Goal: Information Seeking & Learning: Find specific fact

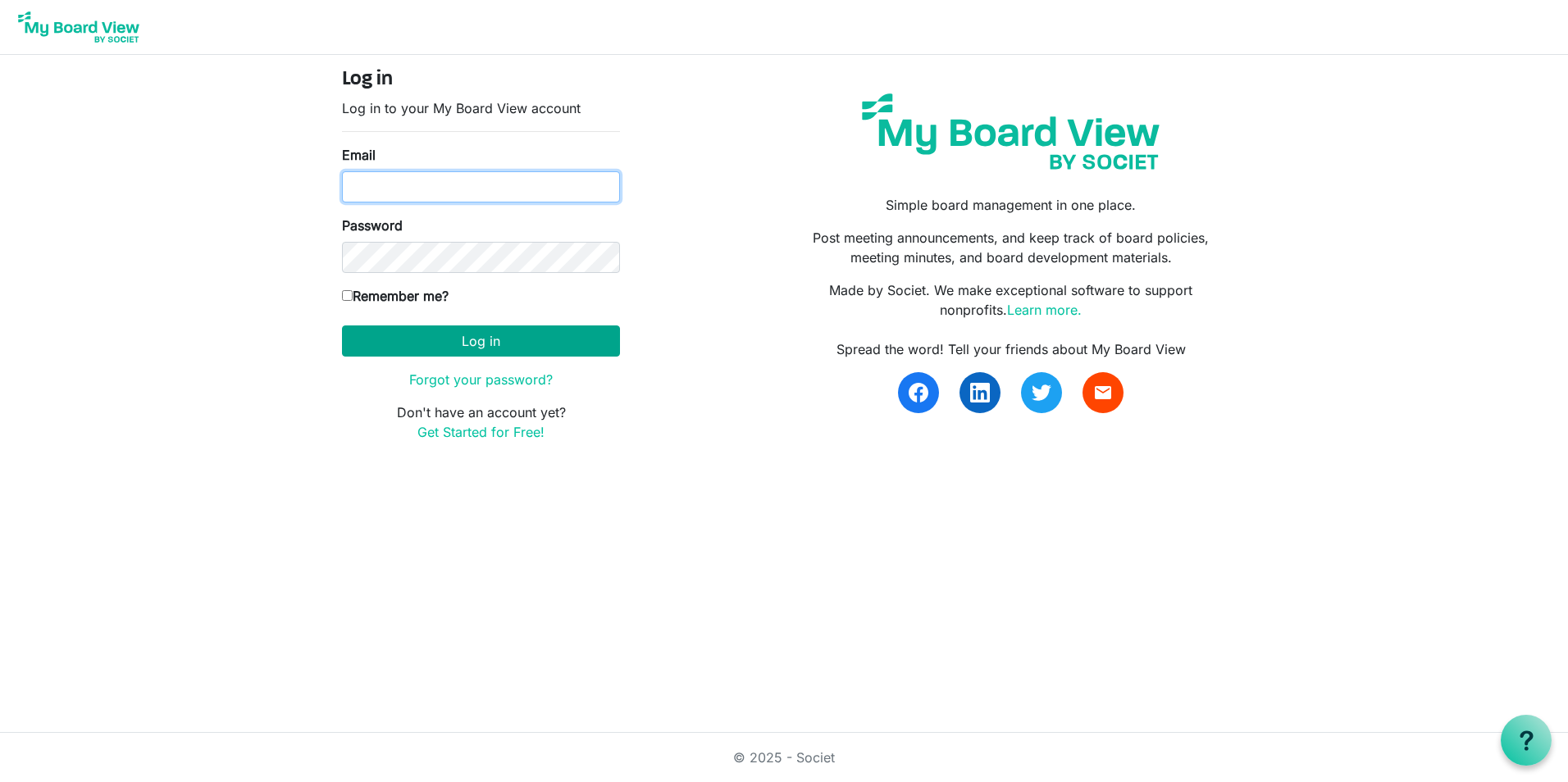
type input "kimposer@gmail.com"
click at [471, 341] on button "Log in" at bounding box center [481, 341] width 278 height 31
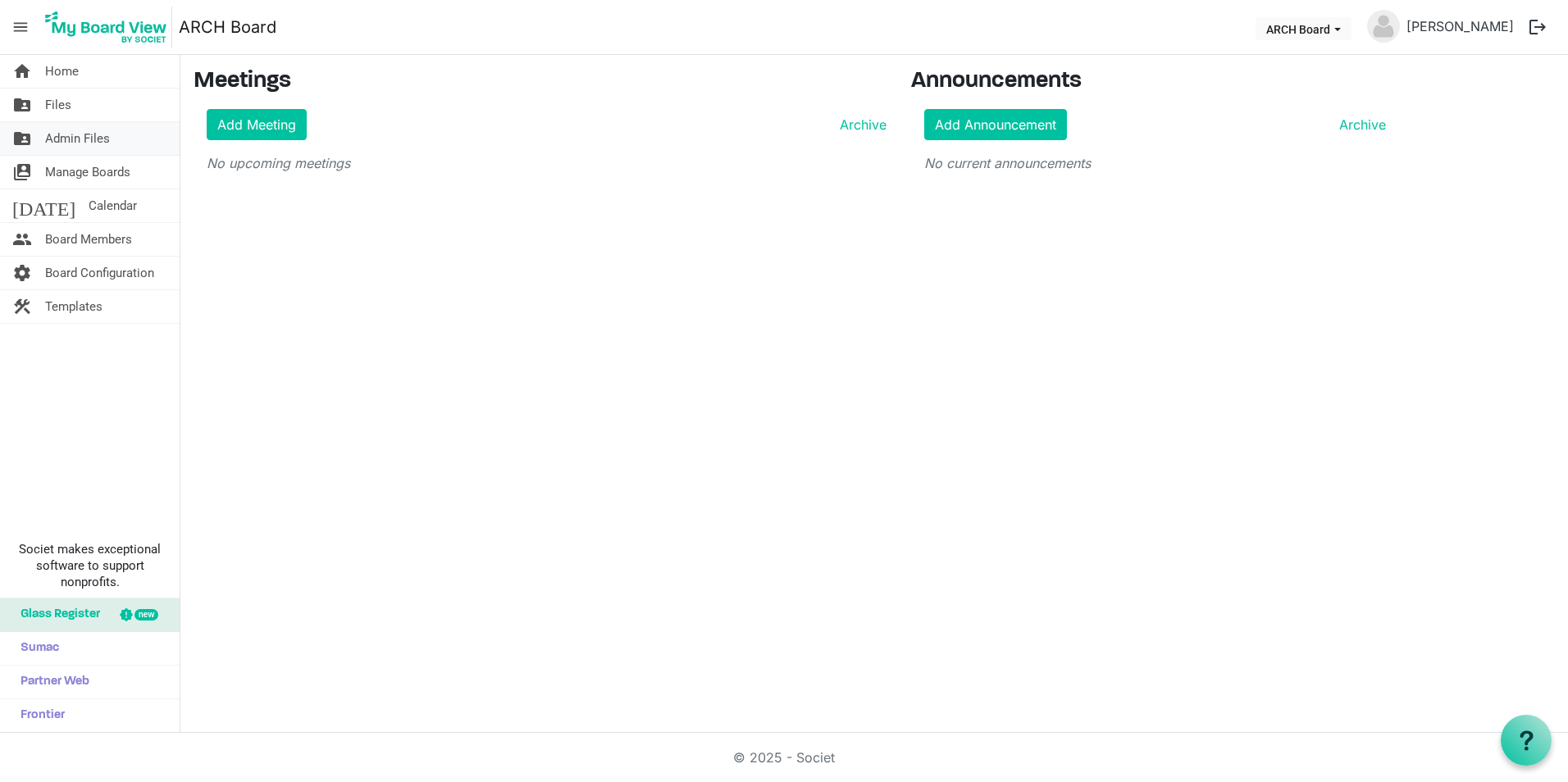
click at [131, 138] on link "folder_shared Admin Files" at bounding box center [89, 138] width 179 height 33
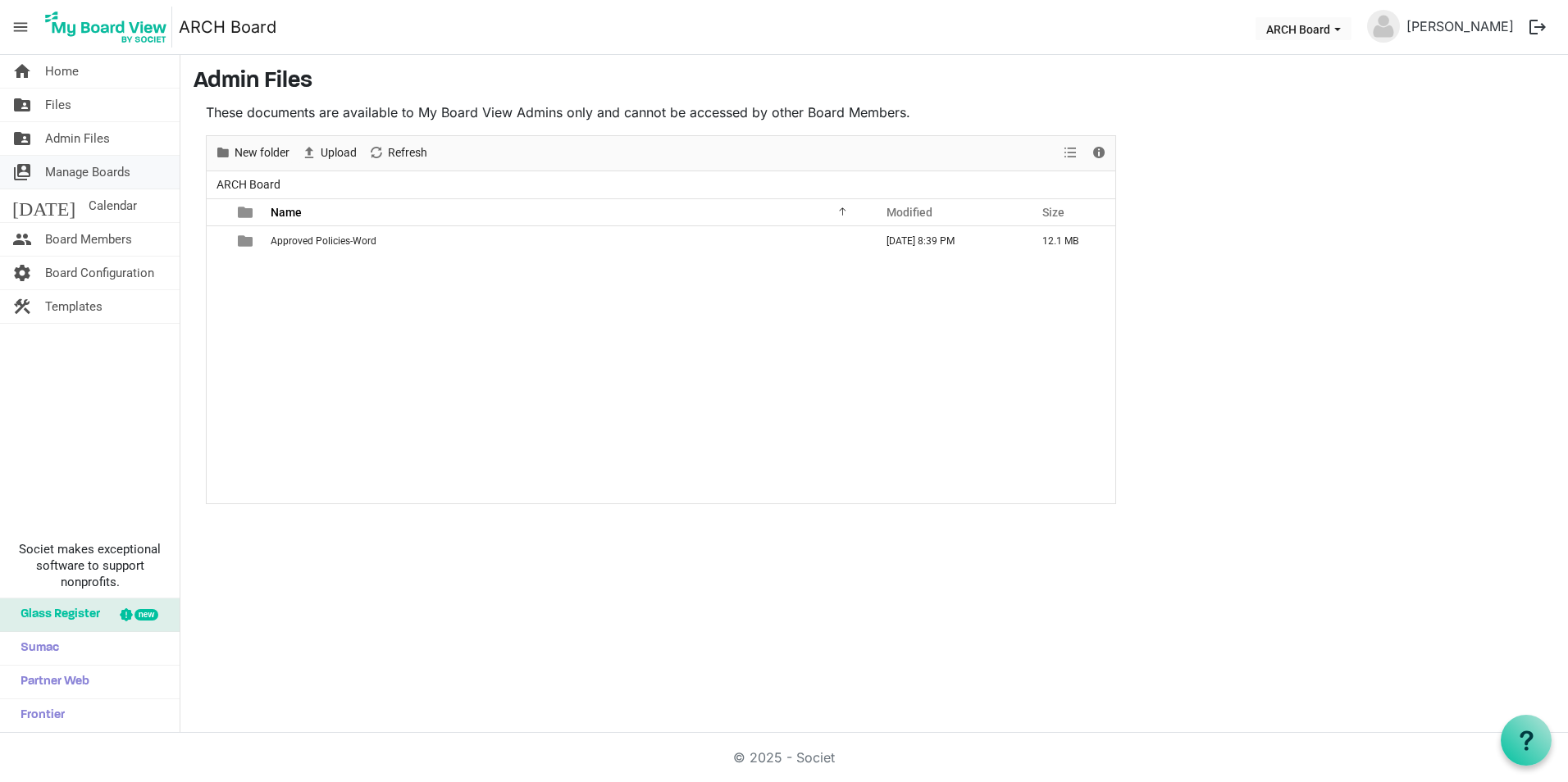
click at [130, 169] on span "Manage Boards" at bounding box center [88, 172] width 85 height 33
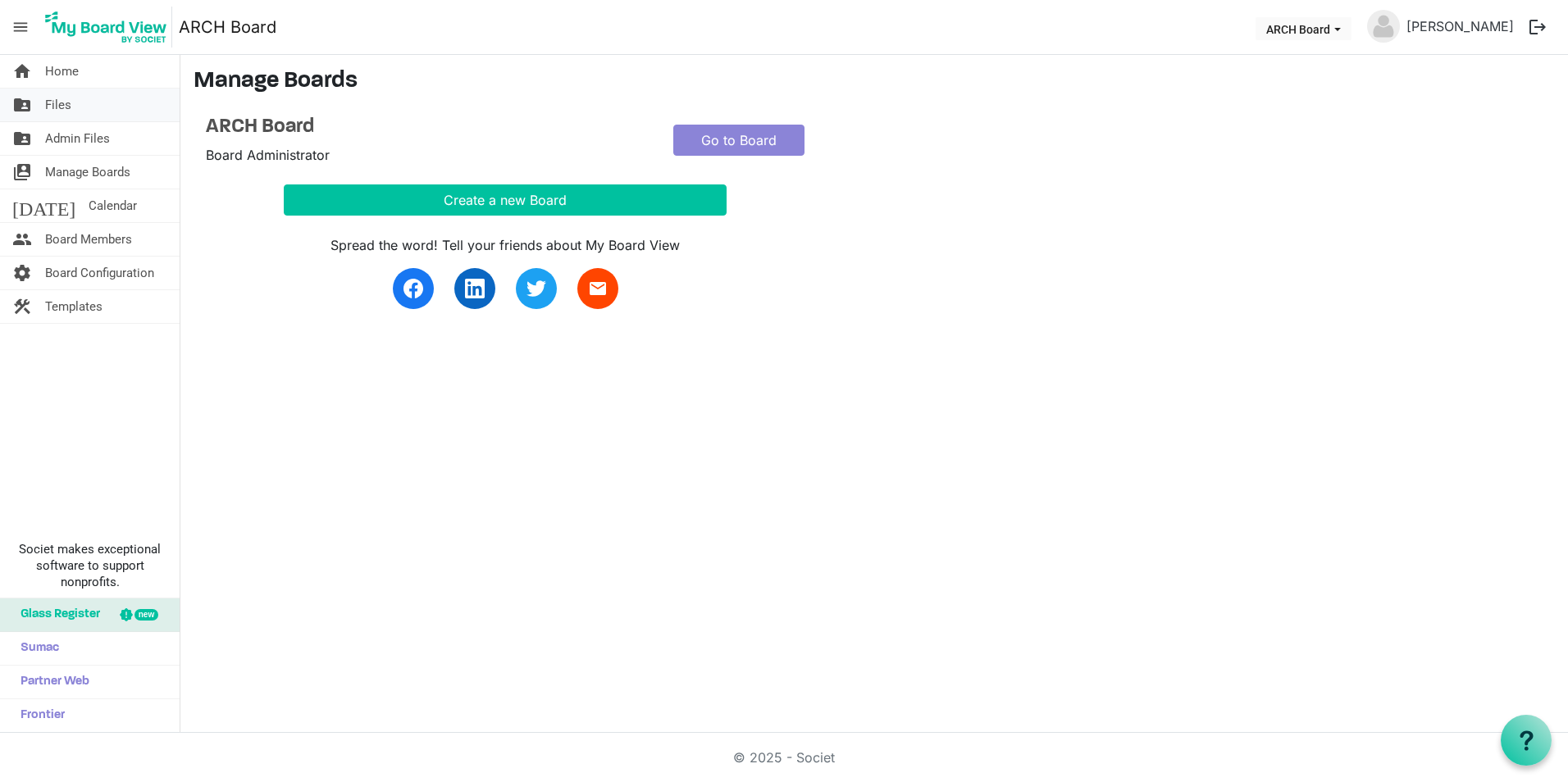
click at [72, 100] on link "folder_shared Files" at bounding box center [89, 105] width 179 height 33
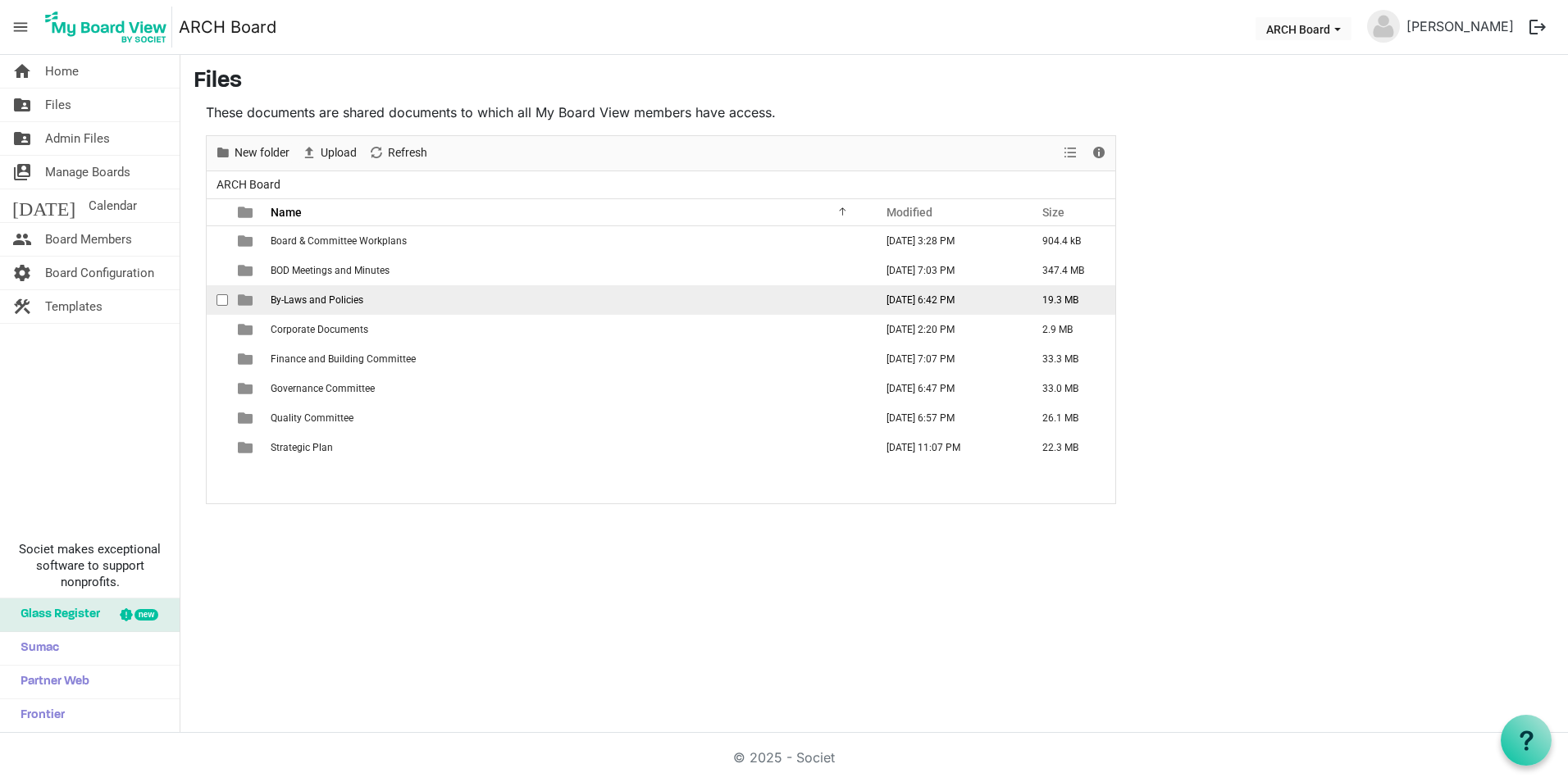
click at [392, 300] on td "By-Laws and Policies" at bounding box center [567, 300] width 604 height 29
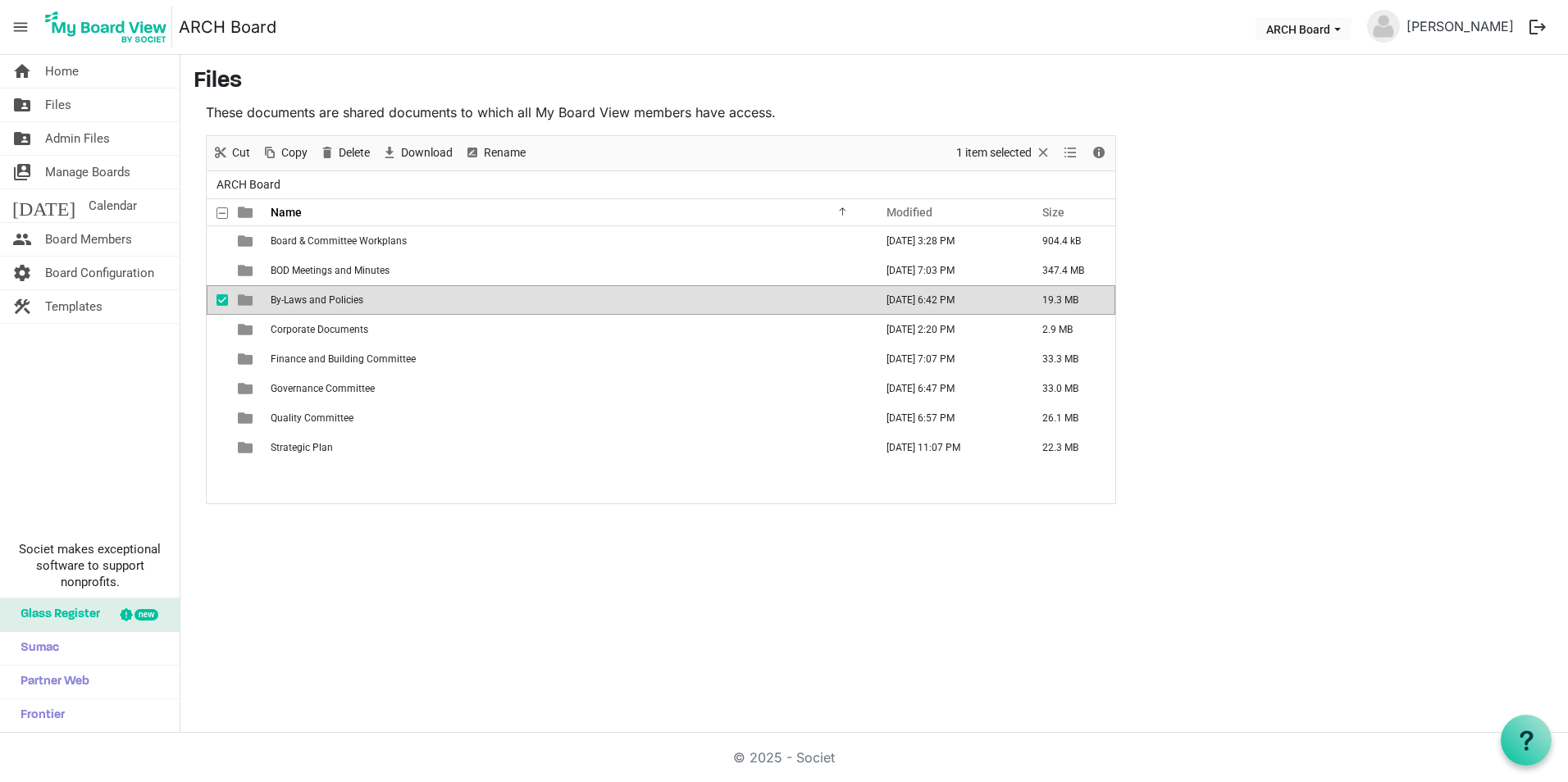
click at [392, 300] on td "By-Laws and Policies" at bounding box center [567, 300] width 604 height 29
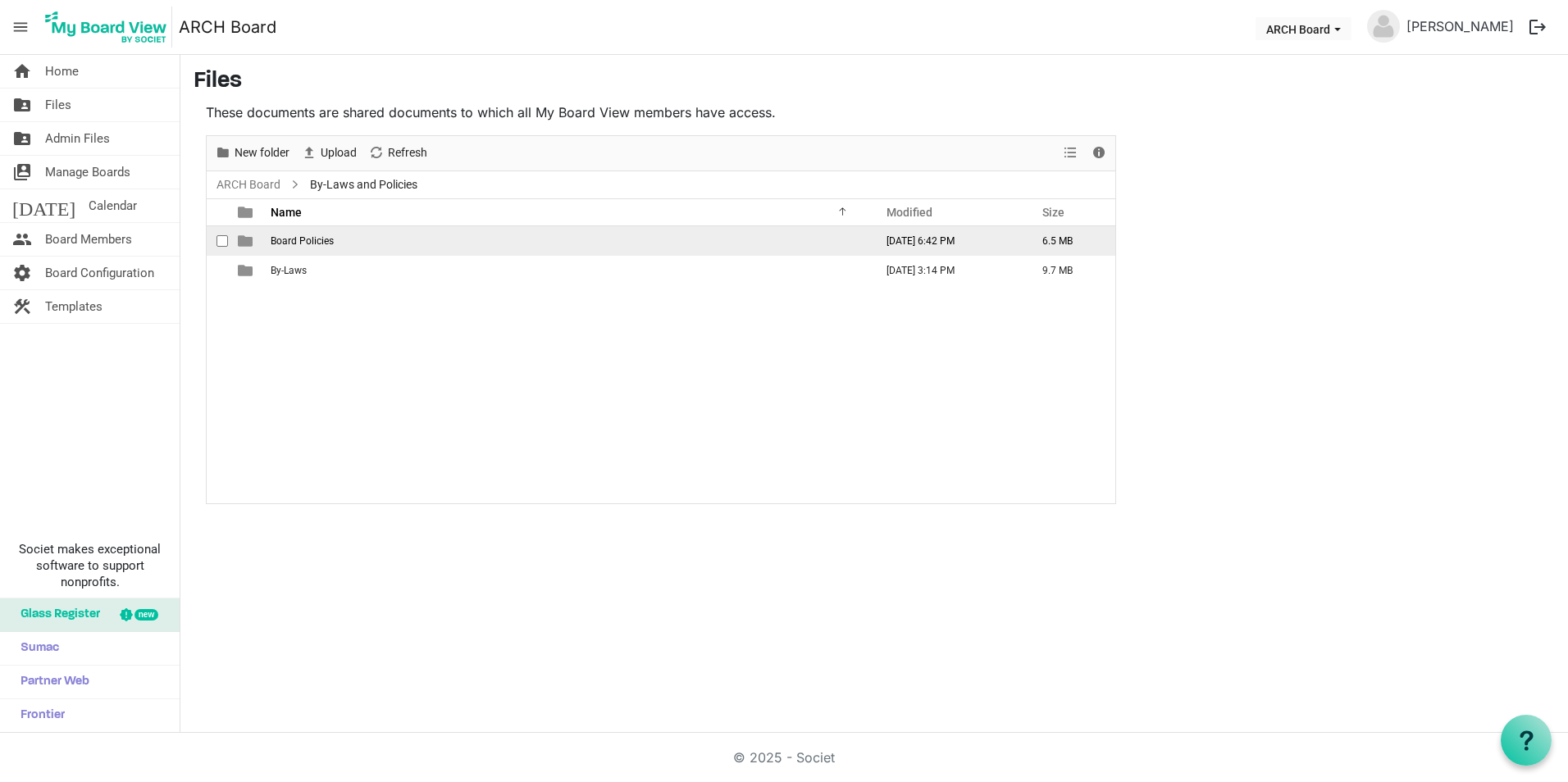
click at [338, 235] on td "Board Policies" at bounding box center [567, 241] width 604 height 29
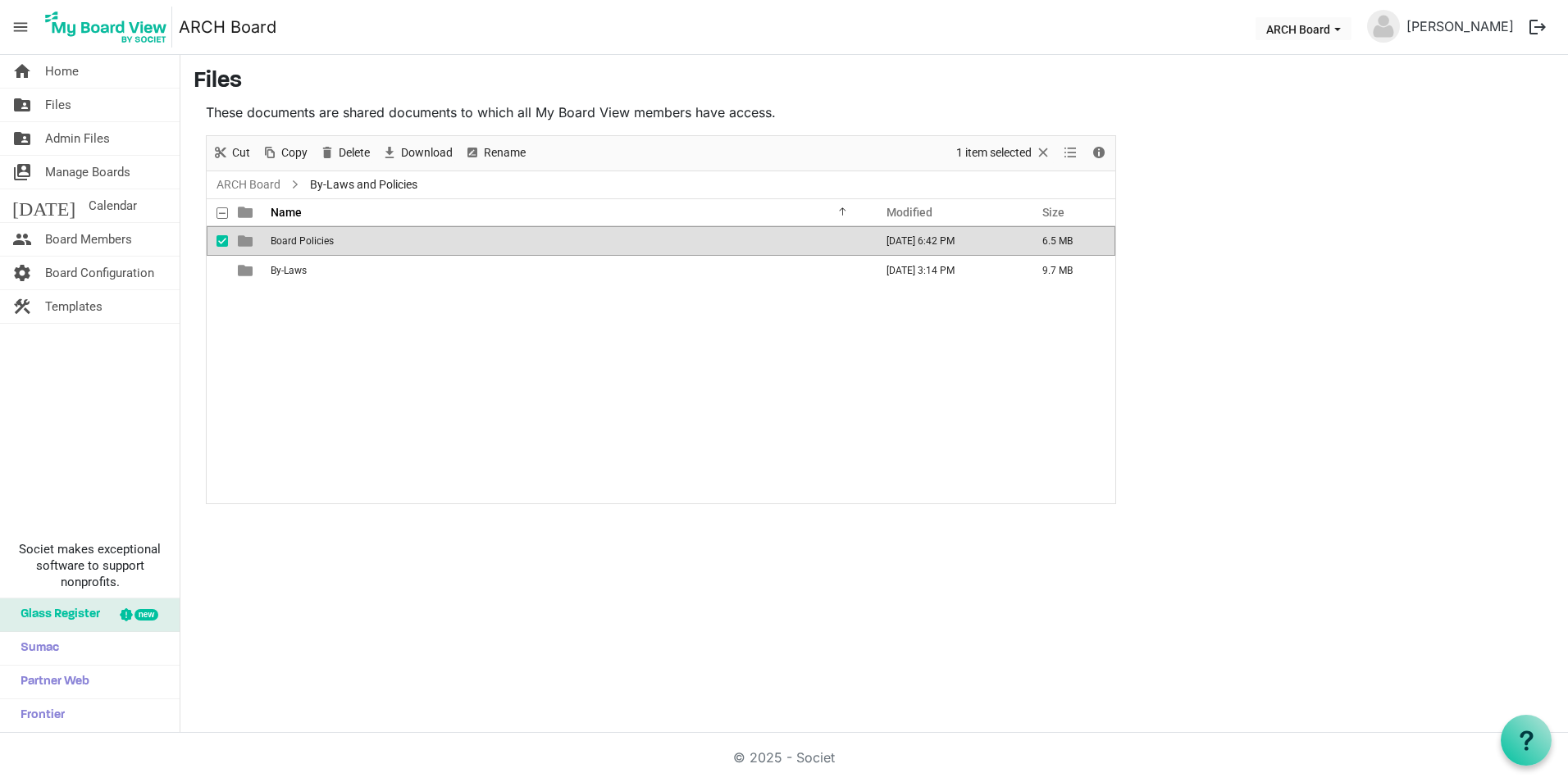
click at [338, 235] on td "Board Policies" at bounding box center [567, 241] width 604 height 29
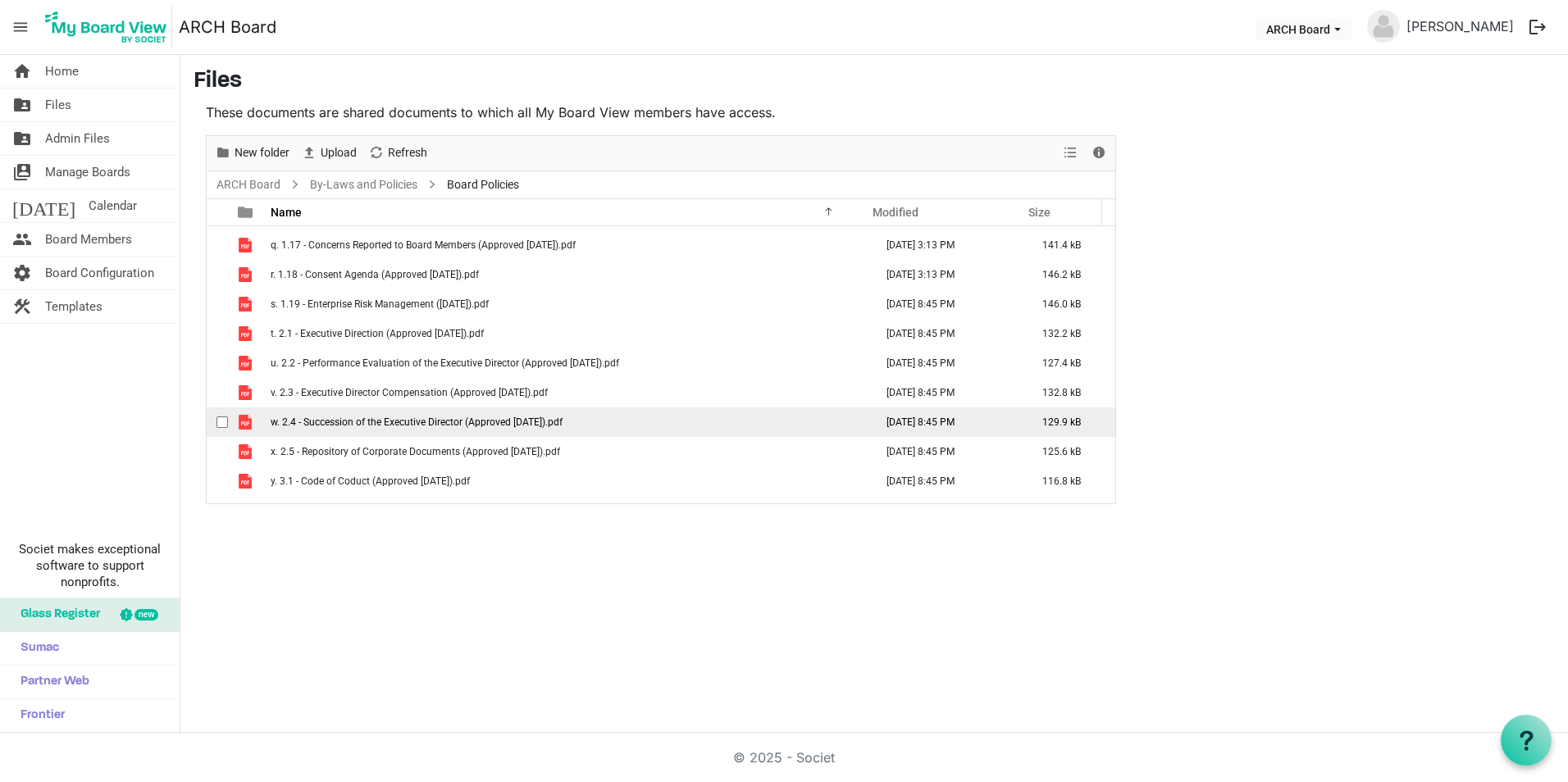
scroll to position [497, 0]
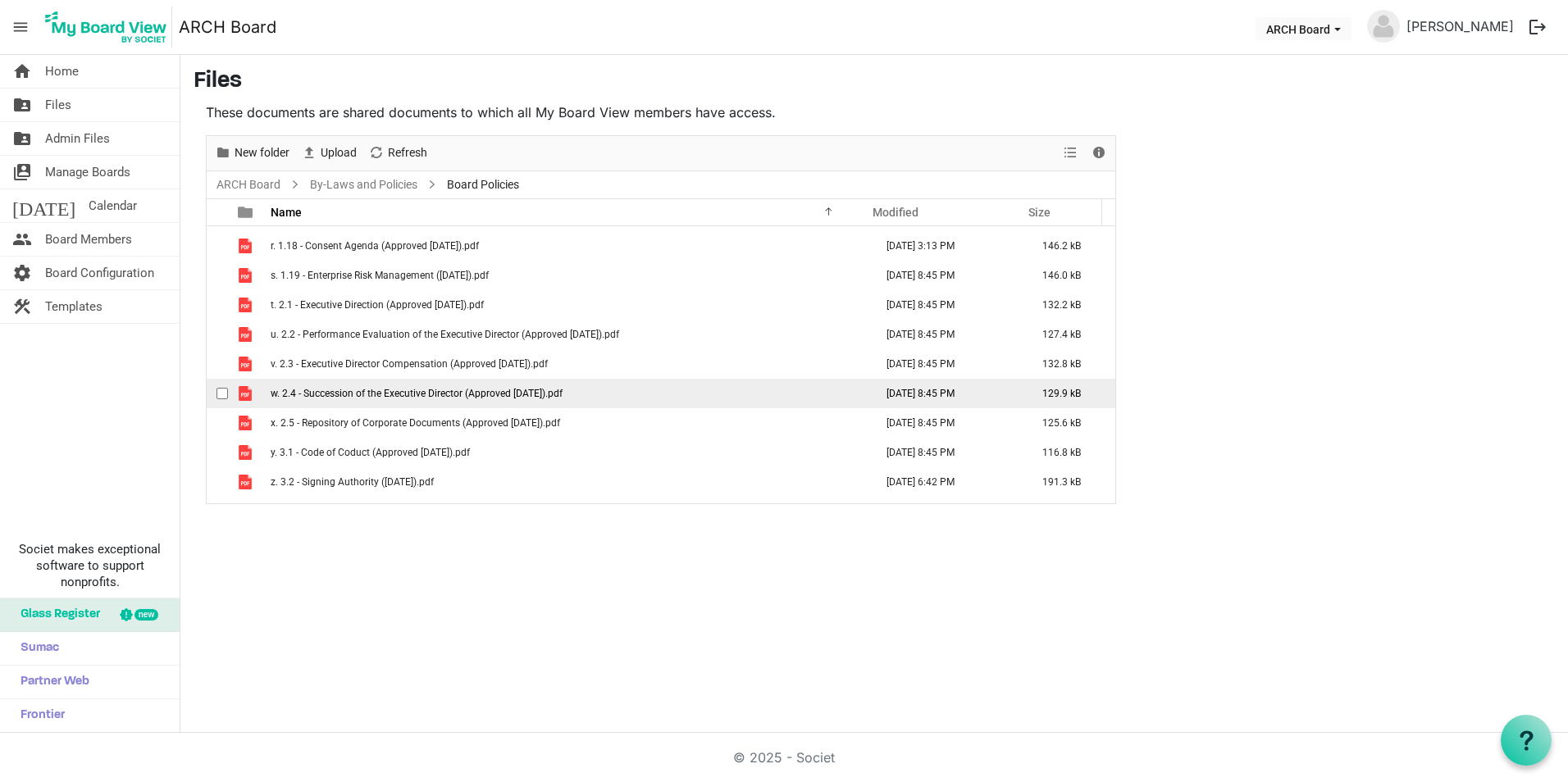
click at [380, 391] on span "w. 2.4 - Succession of the Executive Director (Approved [DATE]).pdf" at bounding box center [416, 393] width 292 height 11
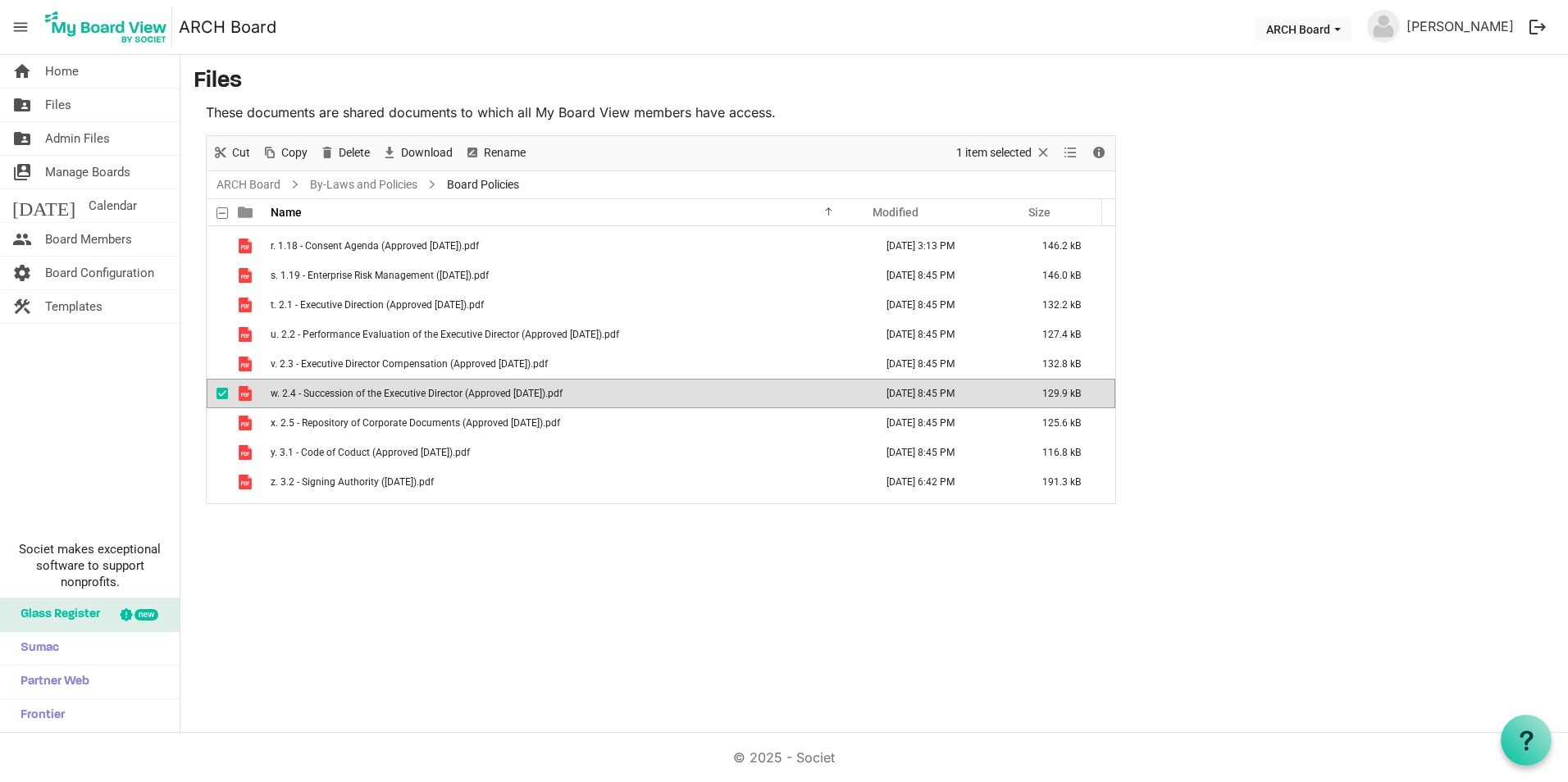
click at [380, 391] on span "w. 2.4 - Succession of the Executive Director (Approved [DATE]).pdf" at bounding box center [416, 393] width 292 height 11
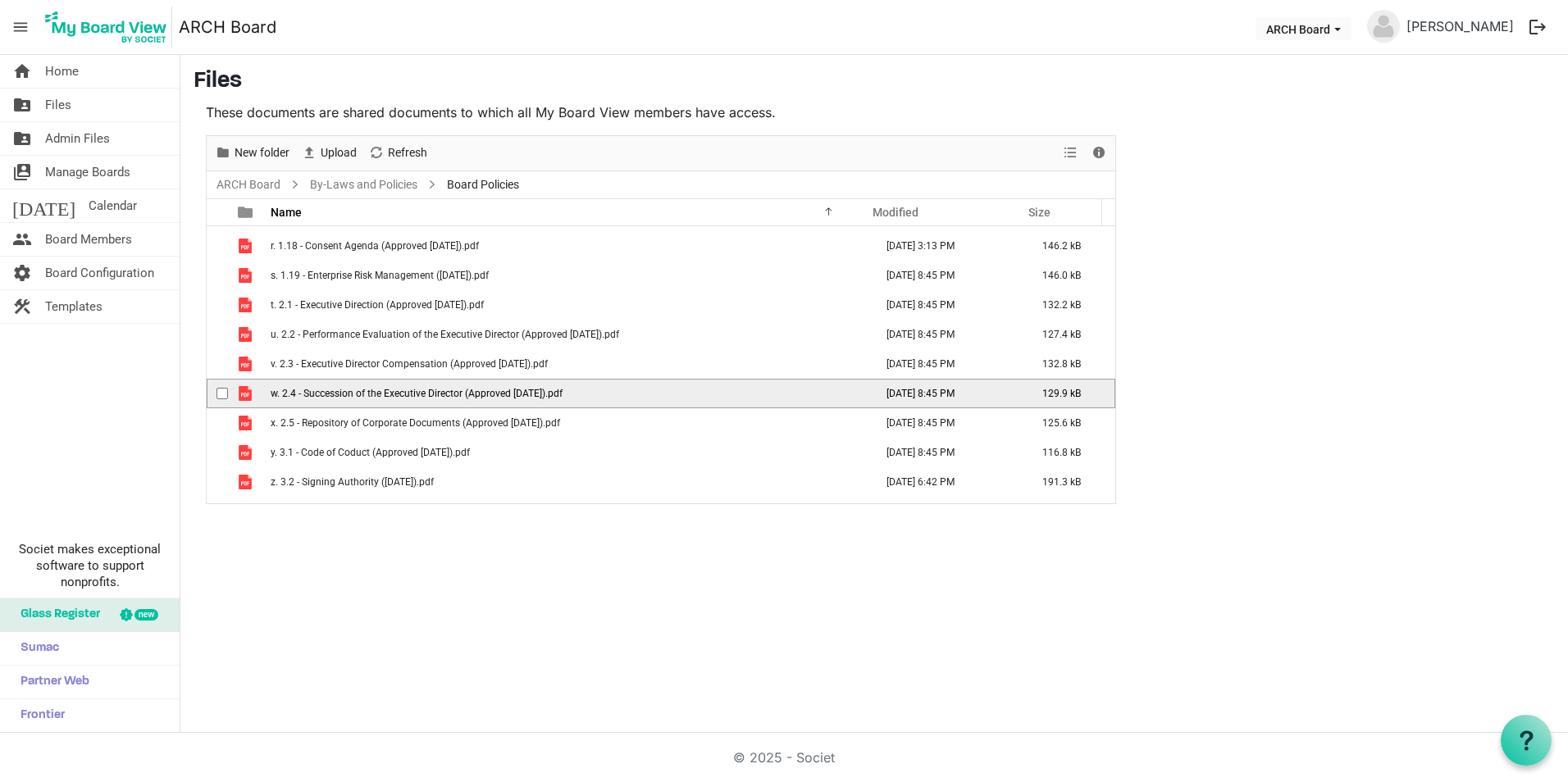
click at [380, 391] on span "w. 2.4 - Succession of the Executive Director (Approved [DATE]).pdf" at bounding box center [416, 393] width 292 height 11
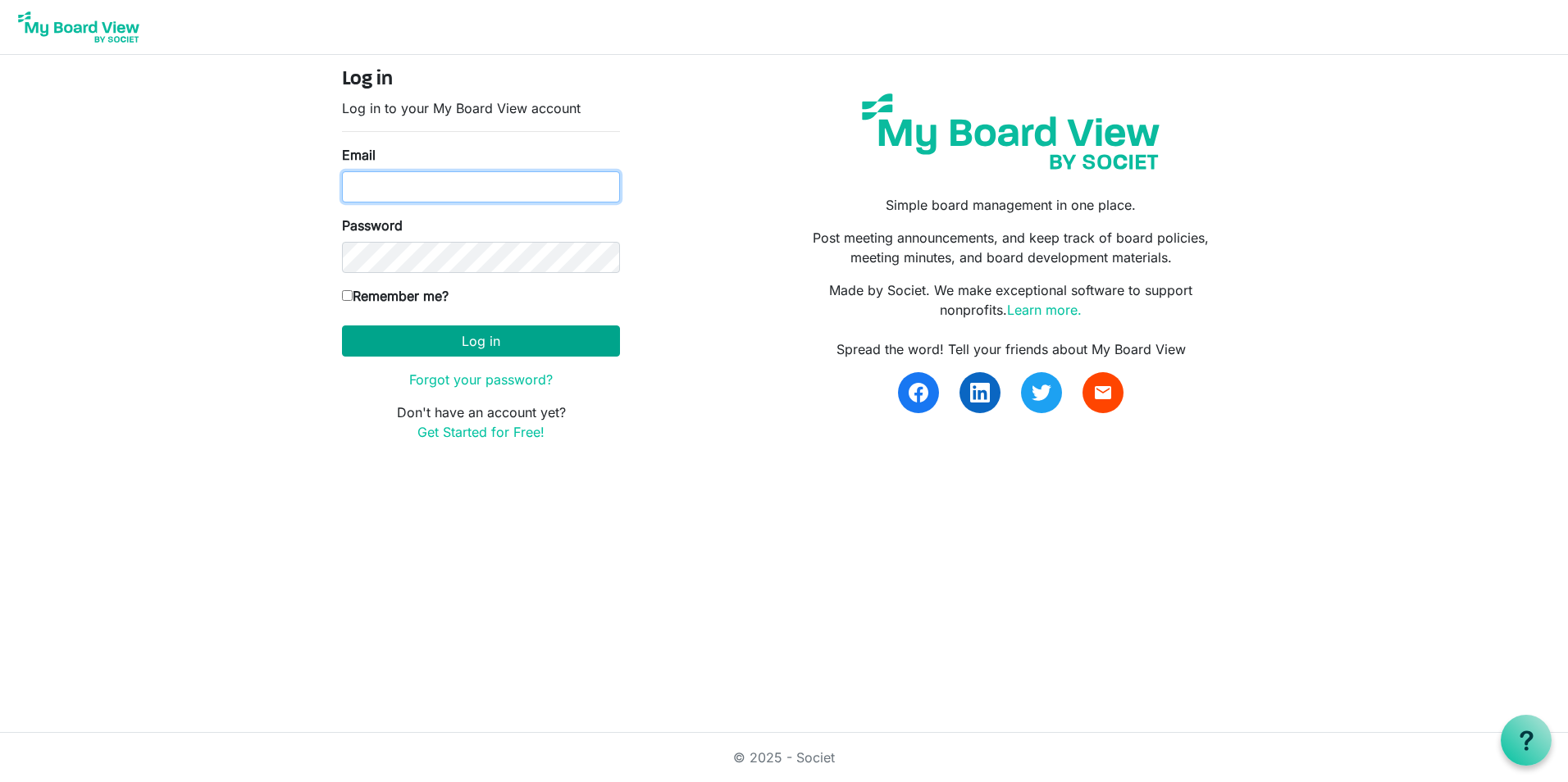
type input "kimposer@gmail.com"
click at [493, 338] on button "Log in" at bounding box center [481, 341] width 278 height 31
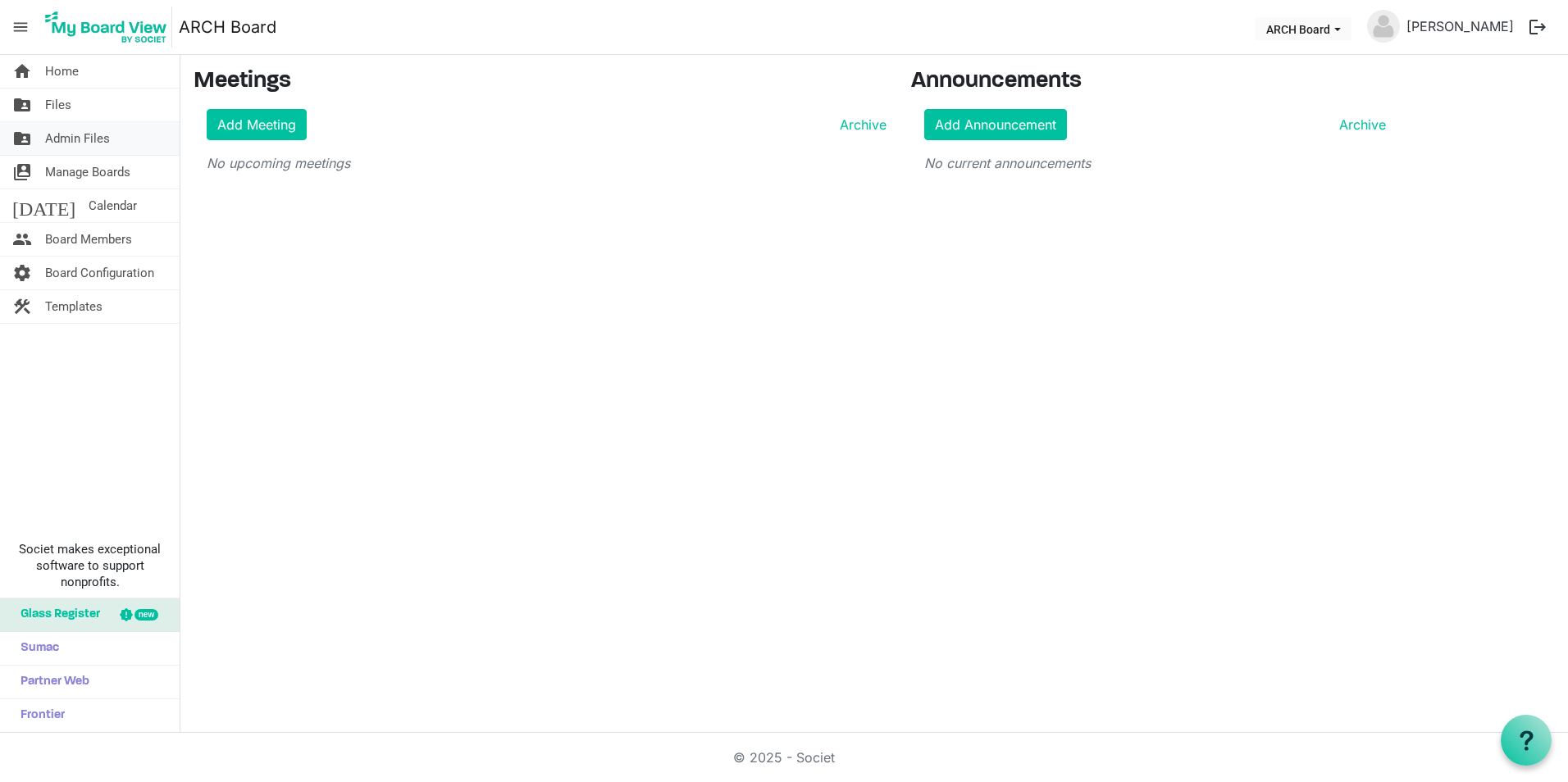
click at [90, 129] on span "Admin Files" at bounding box center [77, 138] width 64 height 33
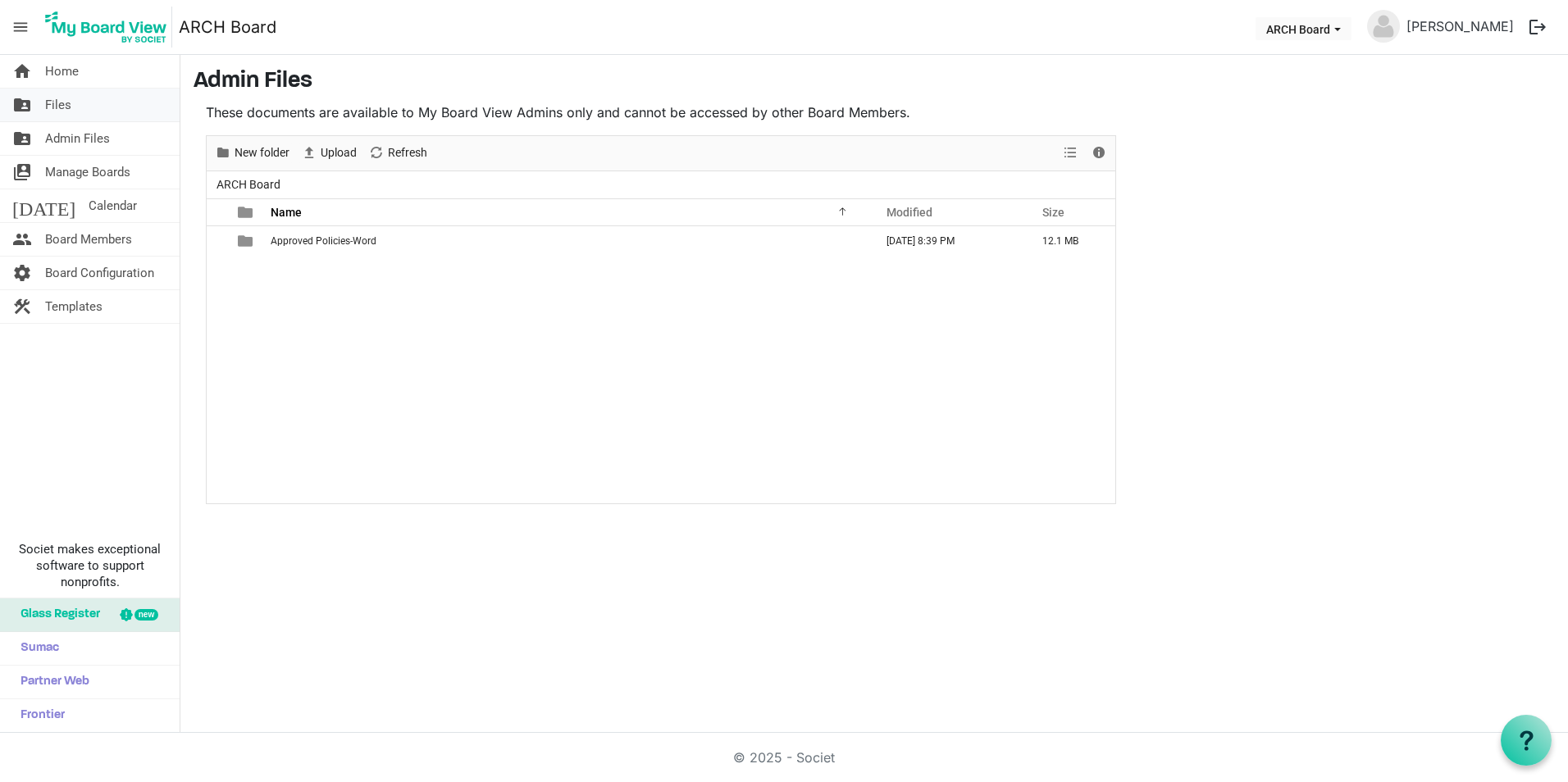
click at [77, 95] on link "folder_shared Files" at bounding box center [89, 105] width 179 height 33
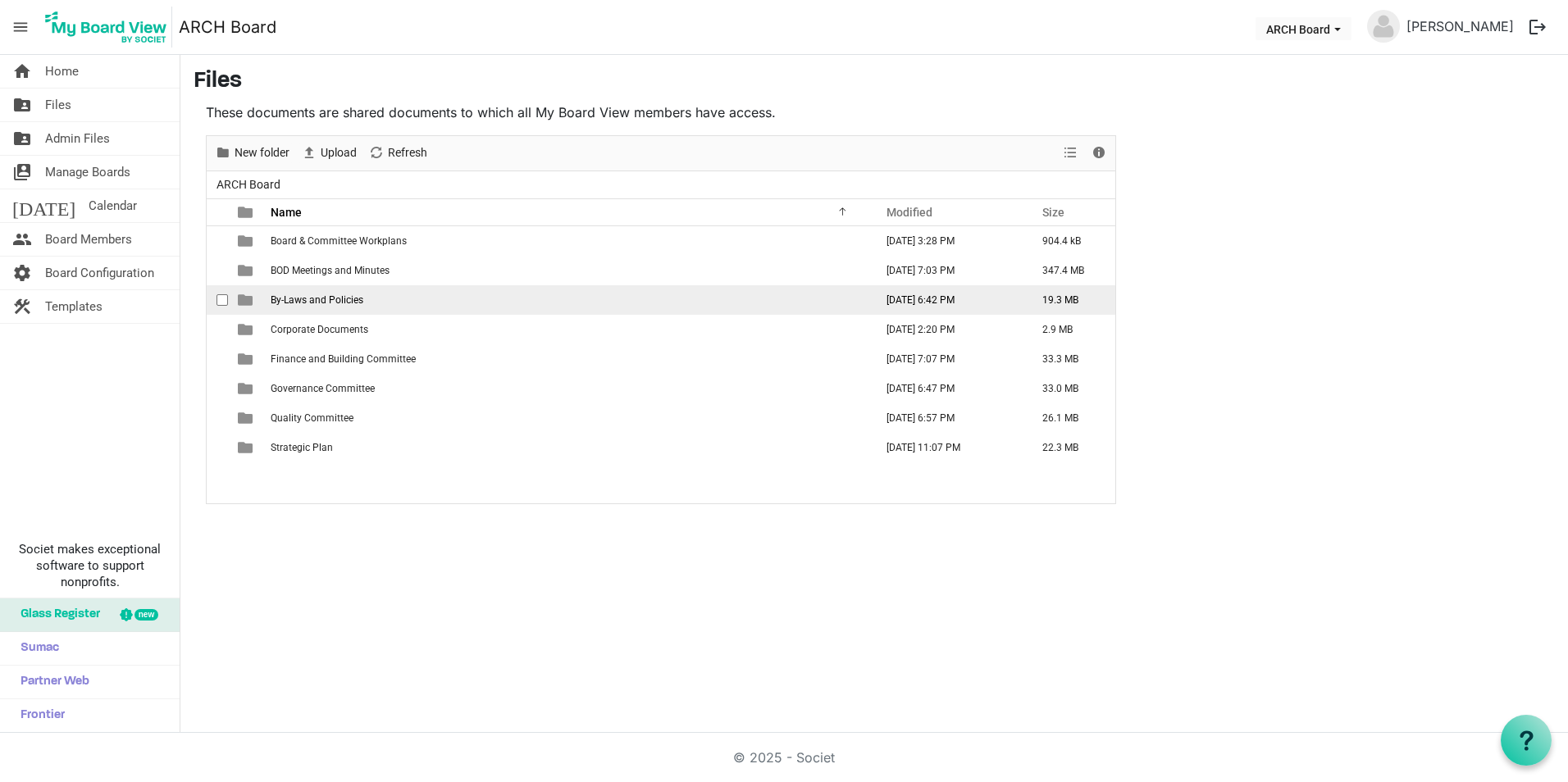
click at [328, 294] on span "By-Laws and Policies" at bounding box center [317, 300] width 93 height 11
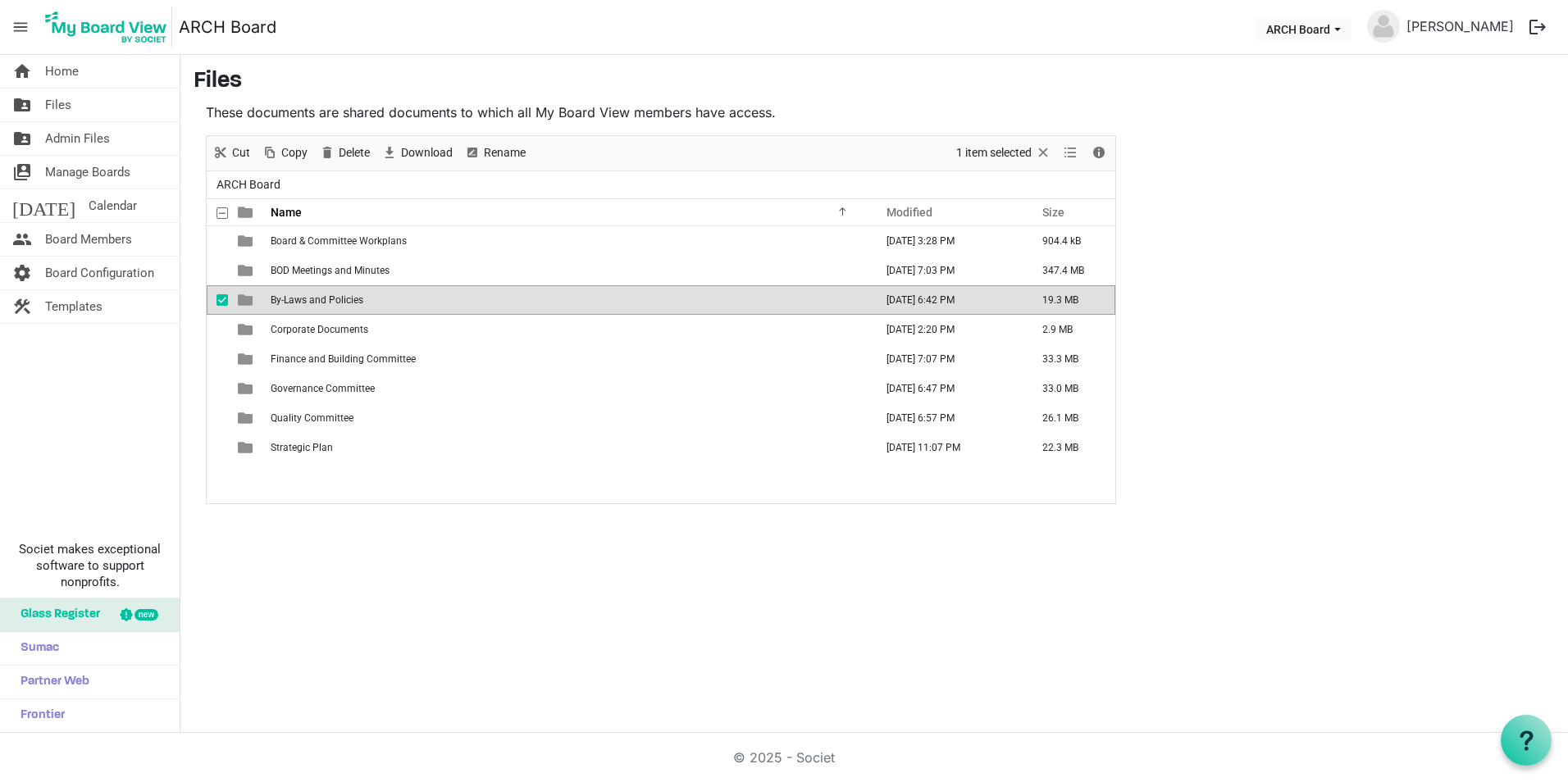
click at [328, 294] on span "By-Laws and Policies" at bounding box center [317, 300] width 93 height 11
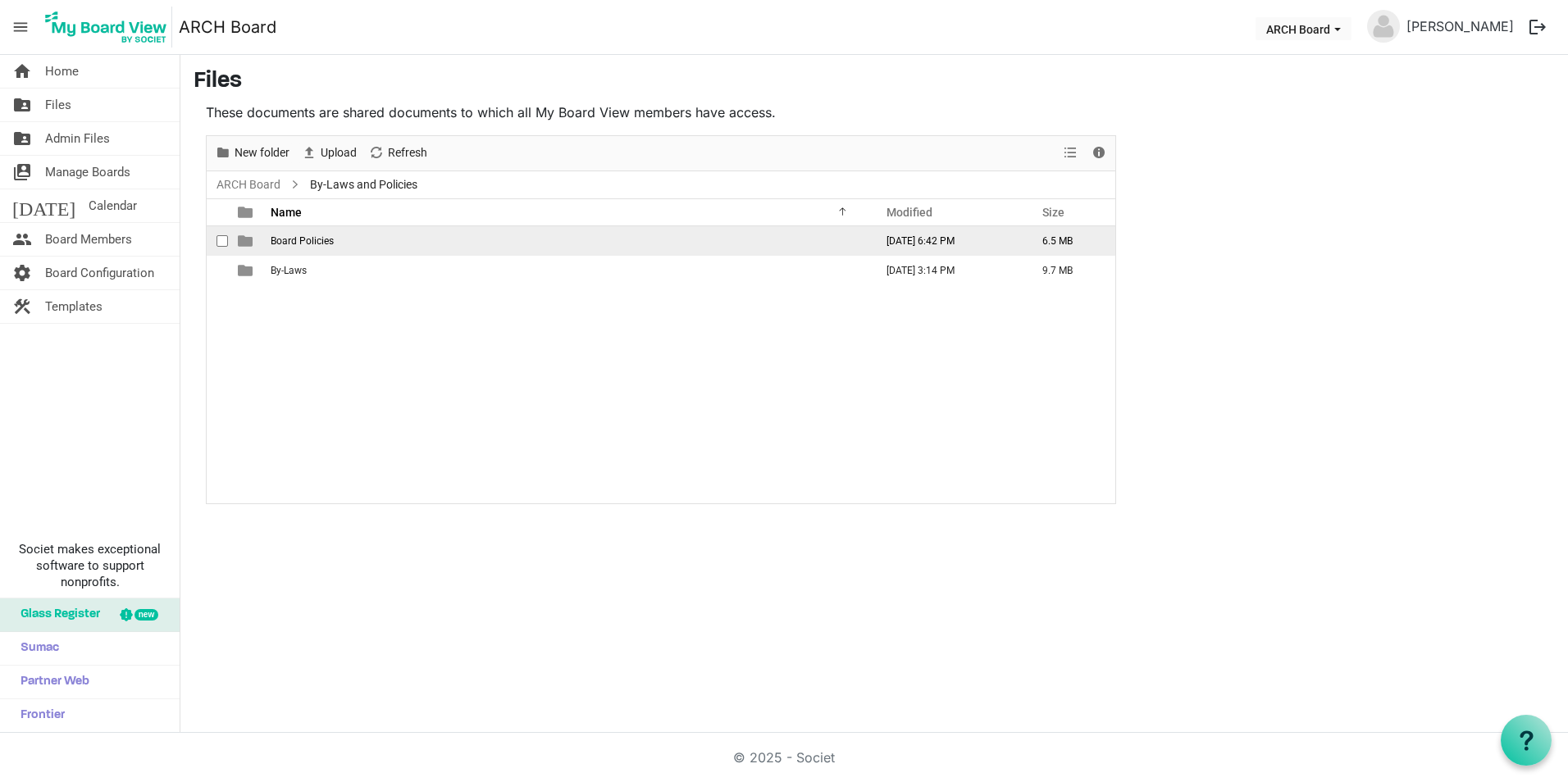
click at [331, 233] on td "Board Policies" at bounding box center [567, 241] width 604 height 29
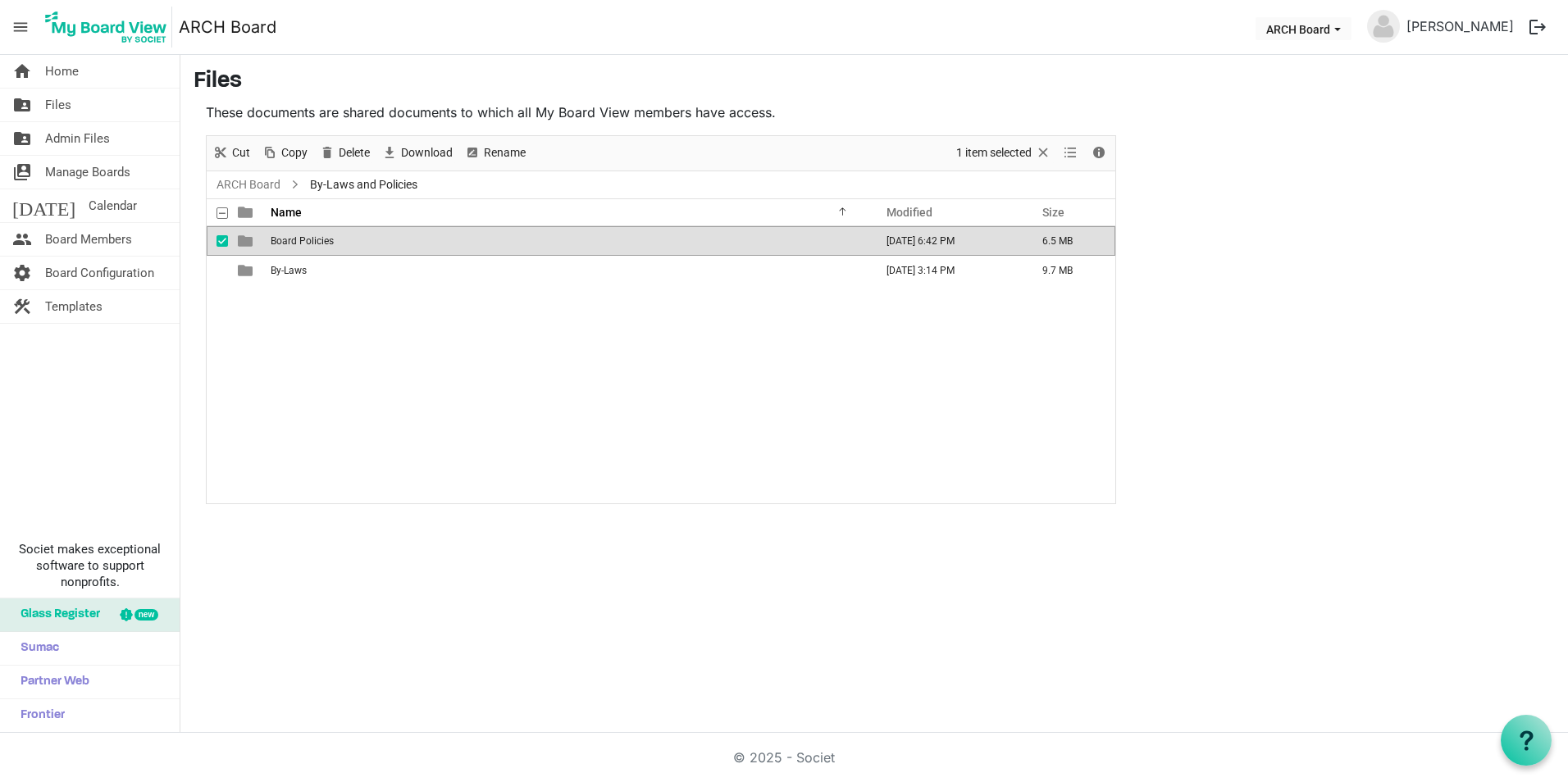
click at [331, 233] on td "Board Policies" at bounding box center [567, 241] width 604 height 29
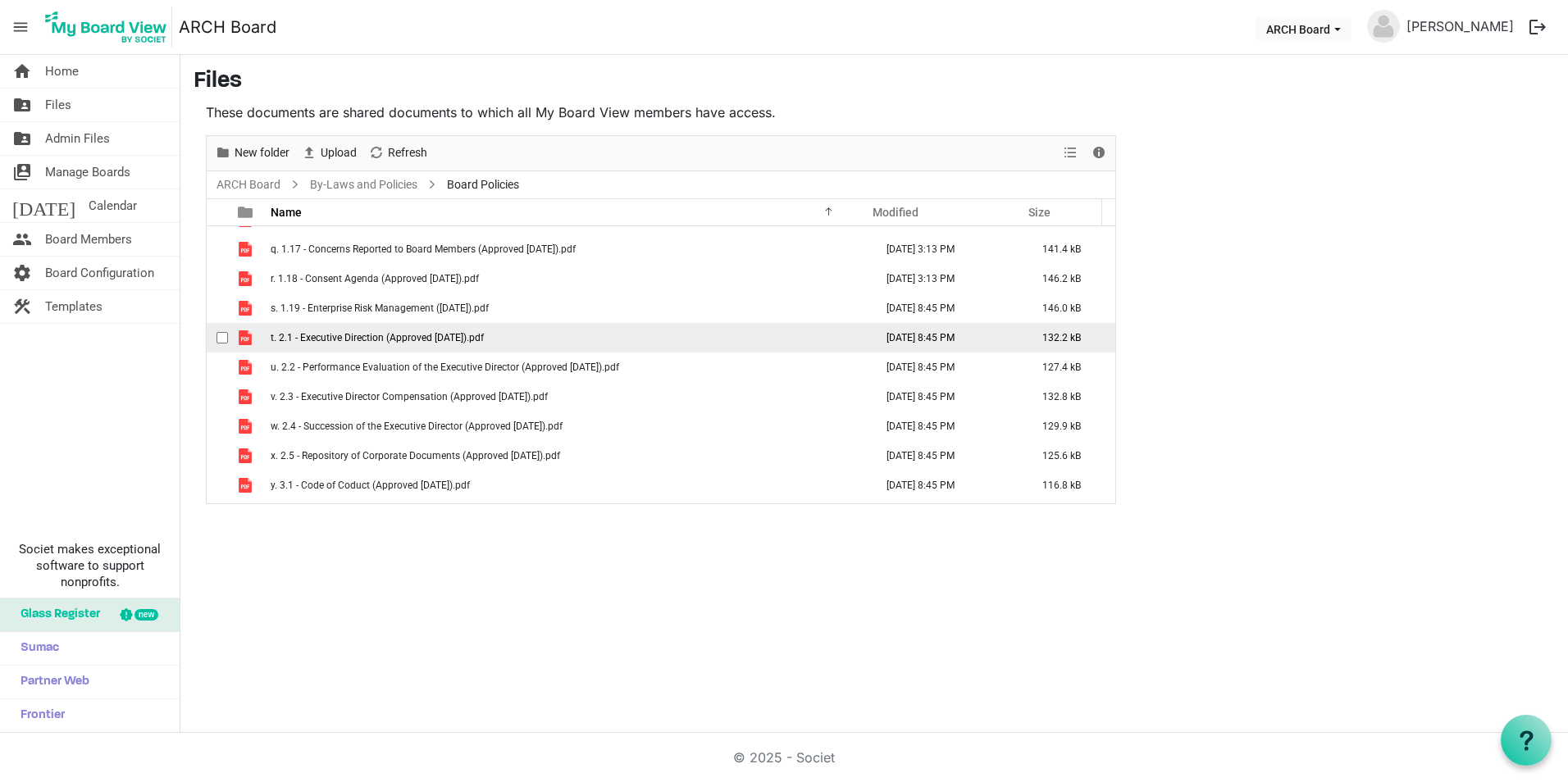
scroll to position [492, 0]
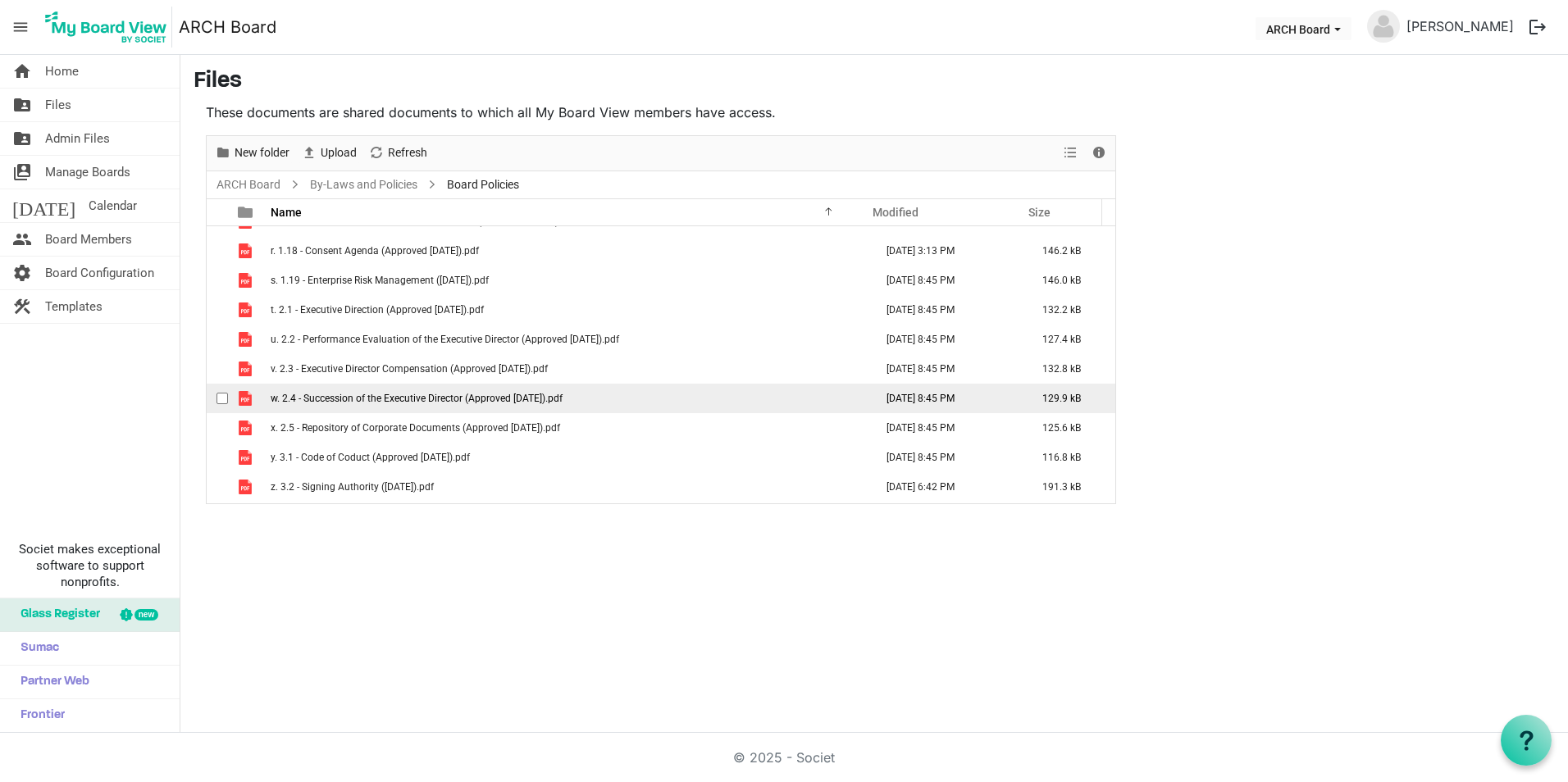
click at [596, 397] on td "w. 2.4 - Succession of the Executive Director (Approved [DATE]).pdf" at bounding box center [567, 398] width 604 height 29
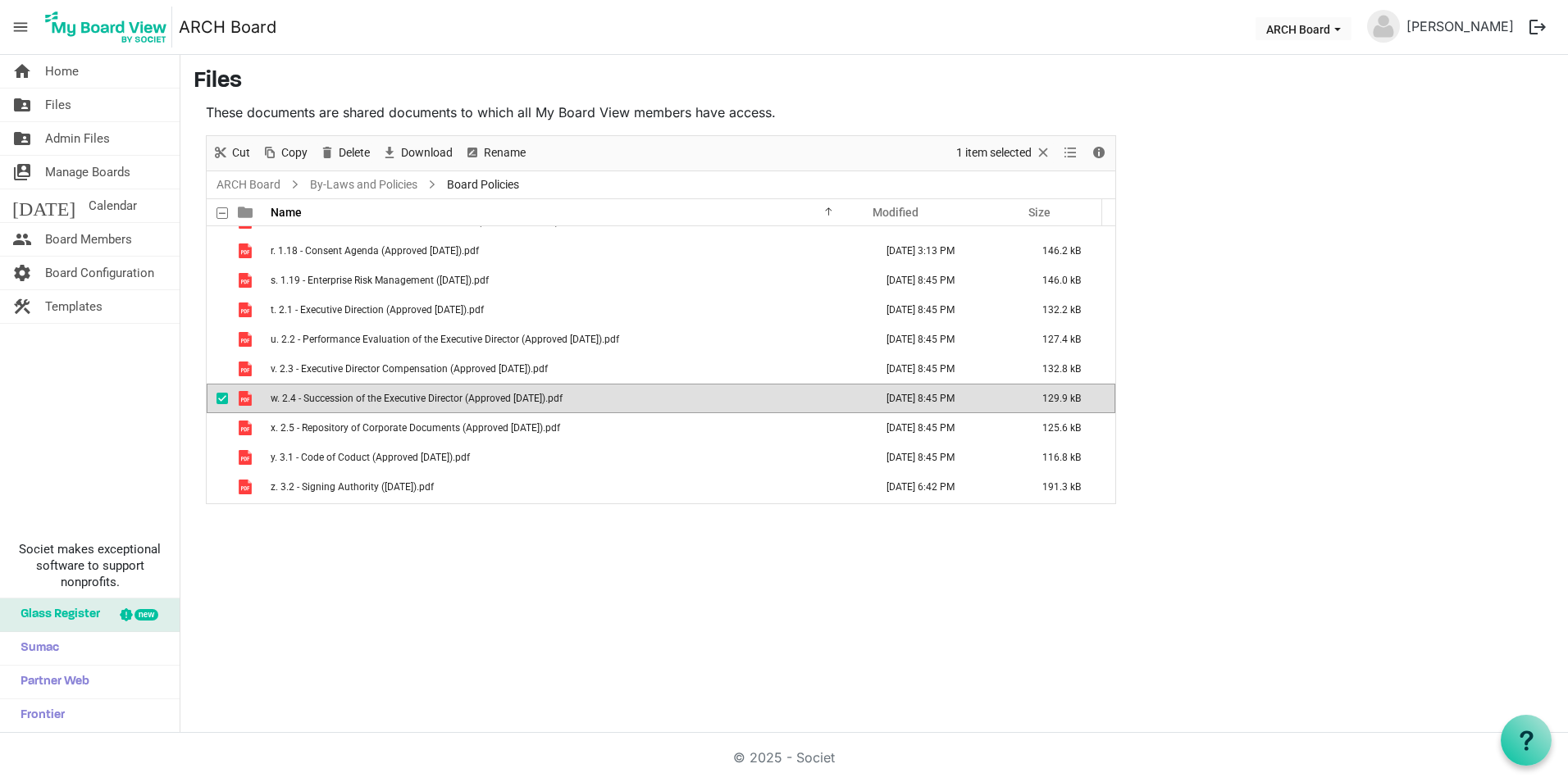
click at [596, 397] on td "w. 2.4 - Succession of the Executive Director (Approved [DATE]).pdf" at bounding box center [567, 398] width 604 height 29
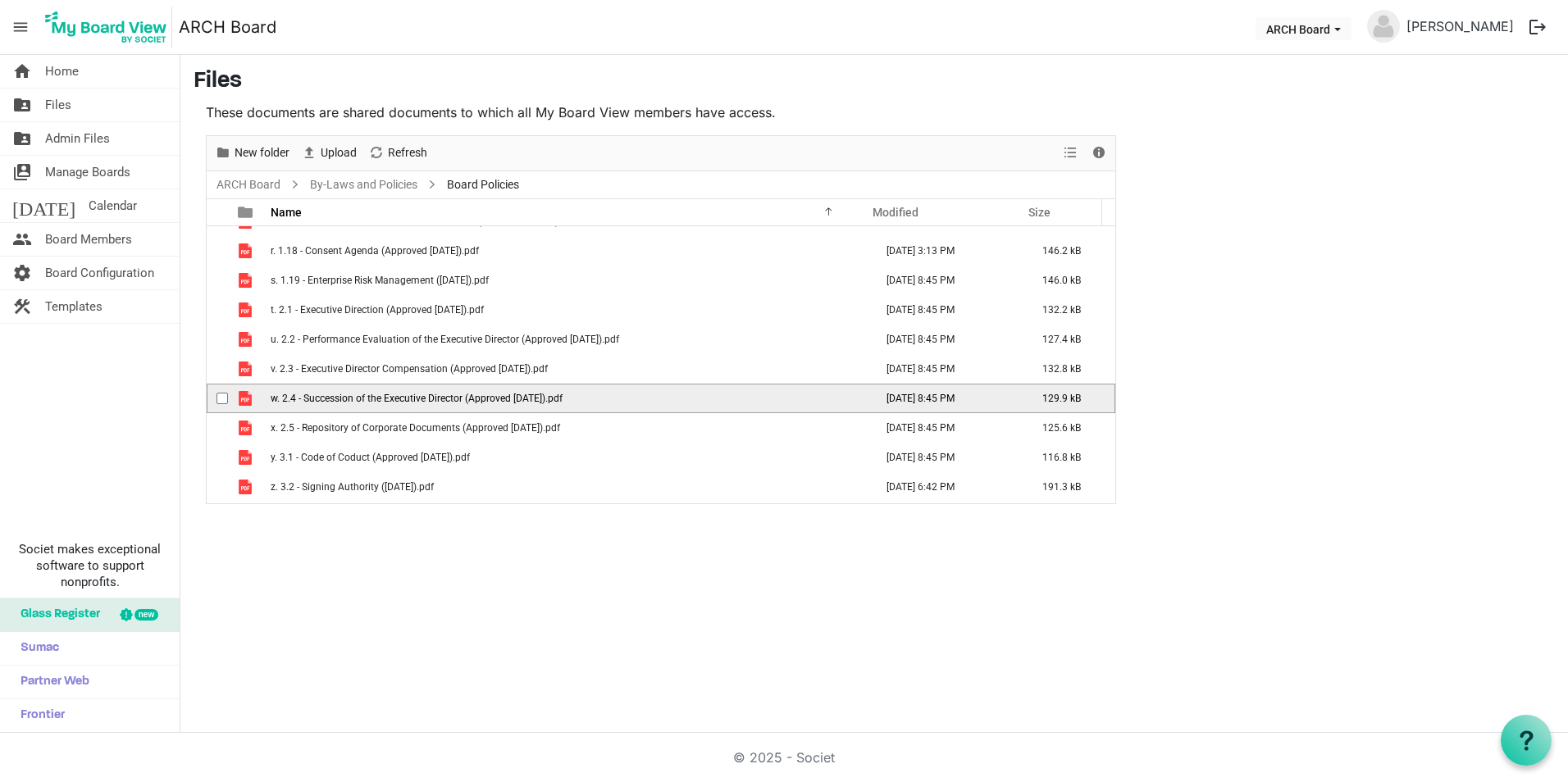
click at [596, 397] on td "w. 2.4 - Succession of the Executive Director (Approved [DATE]).pdf" at bounding box center [567, 398] width 604 height 29
